Goal: Information Seeking & Learning: Learn about a topic

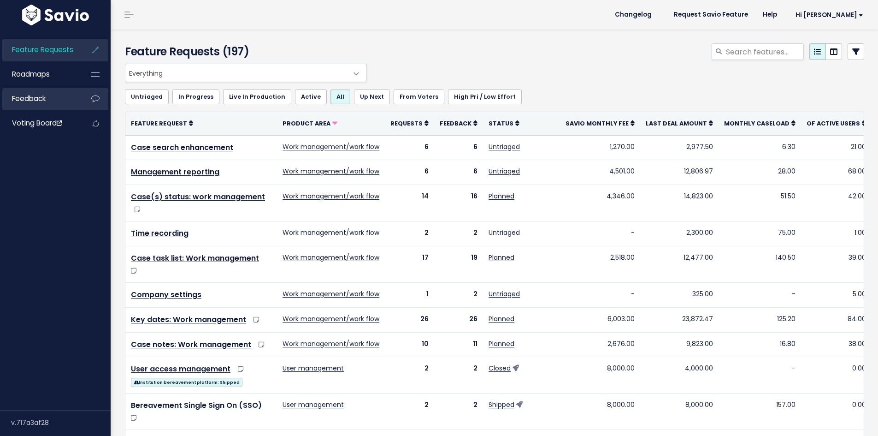
click at [35, 102] on span "Feedback" at bounding box center [29, 99] width 34 height 10
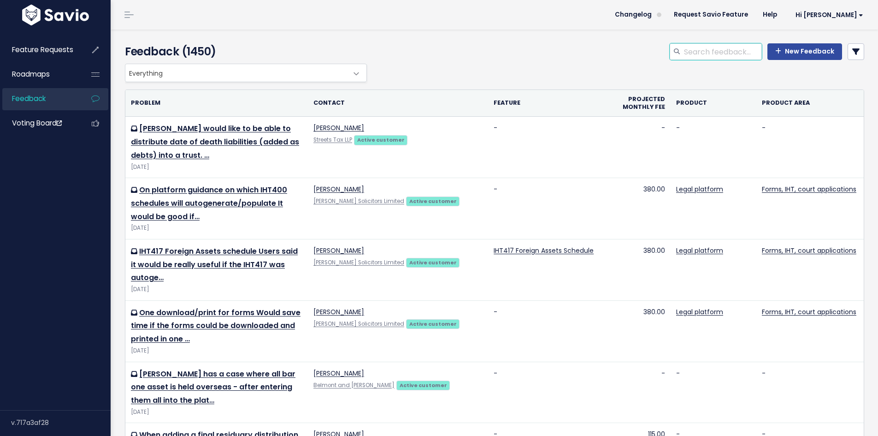
click at [707, 48] on input "search" at bounding box center [722, 51] width 79 height 17
type input "d"
paste input "Discretionary trust"
type input "Discretionary trust"
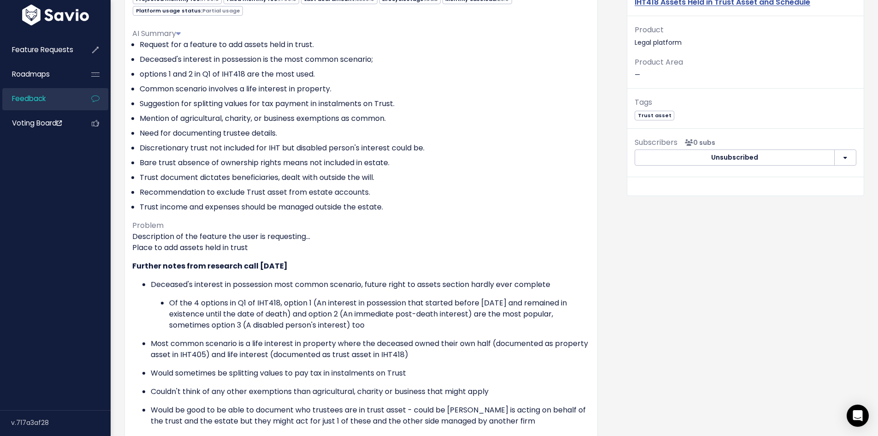
scroll to position [141, 0]
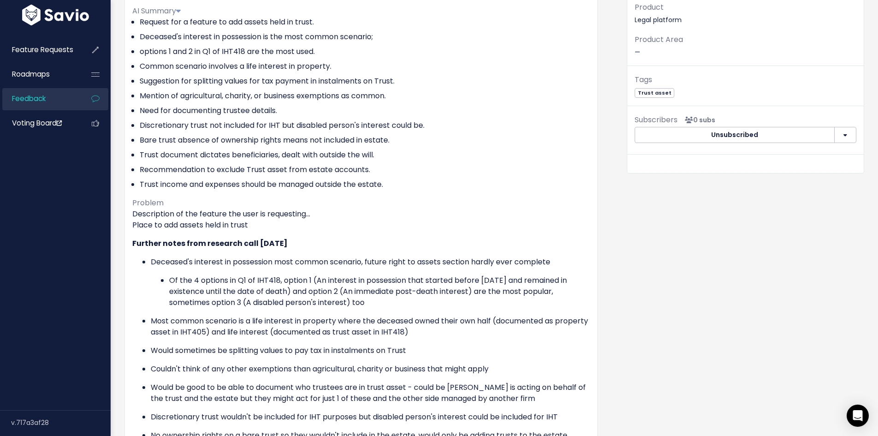
click at [249, 121] on li "Discretionary trust not included for IHT but disabled person's interest could b…" at bounding box center [365, 125] width 450 height 11
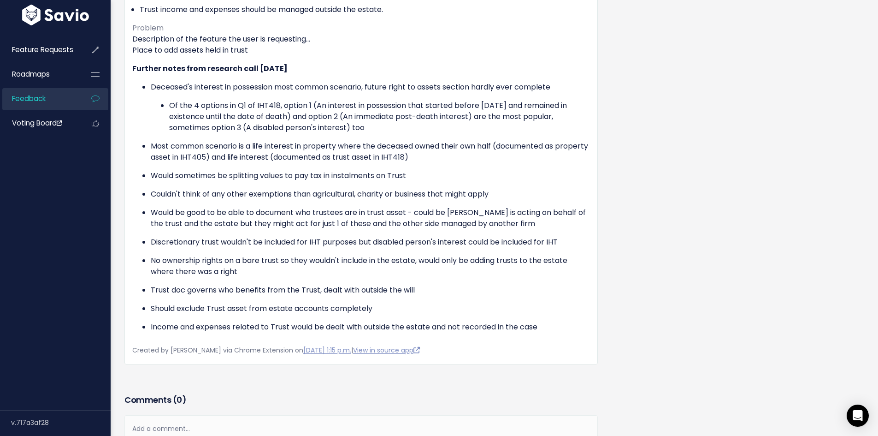
scroll to position [325, 0]
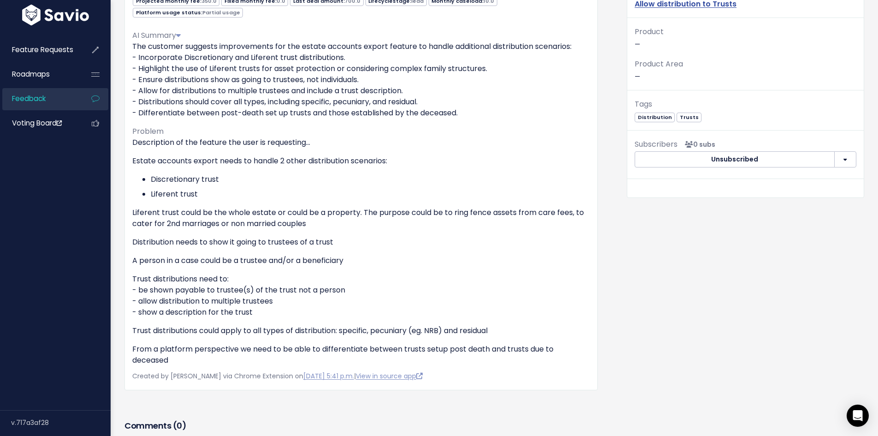
scroll to position [138, 0]
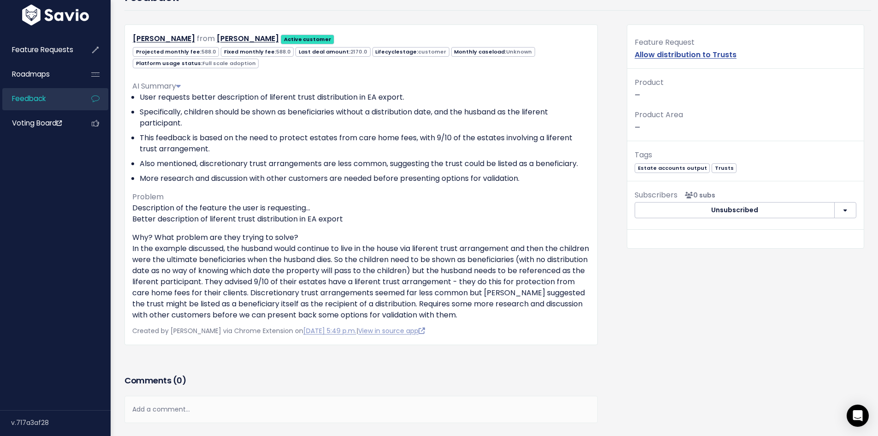
scroll to position [92, 0]
